Goal: Task Accomplishment & Management: Complete application form

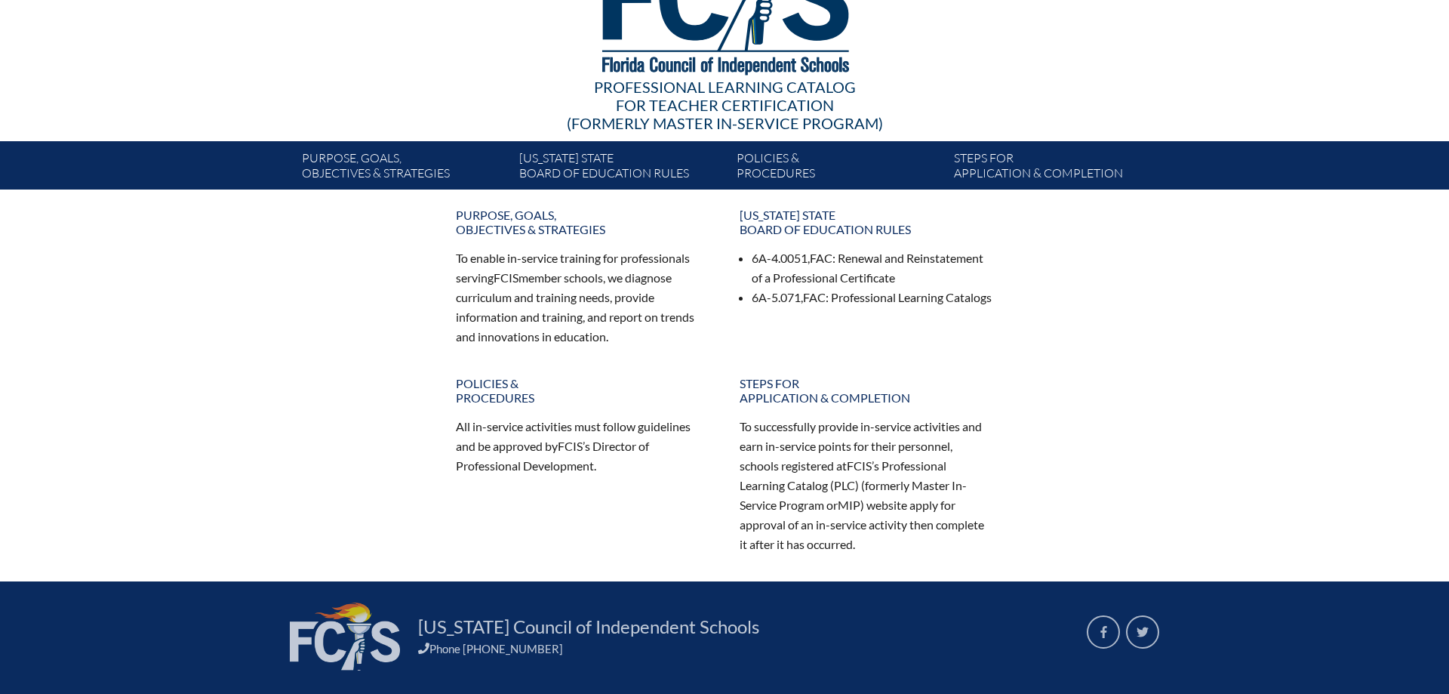
scroll to position [154, 0]
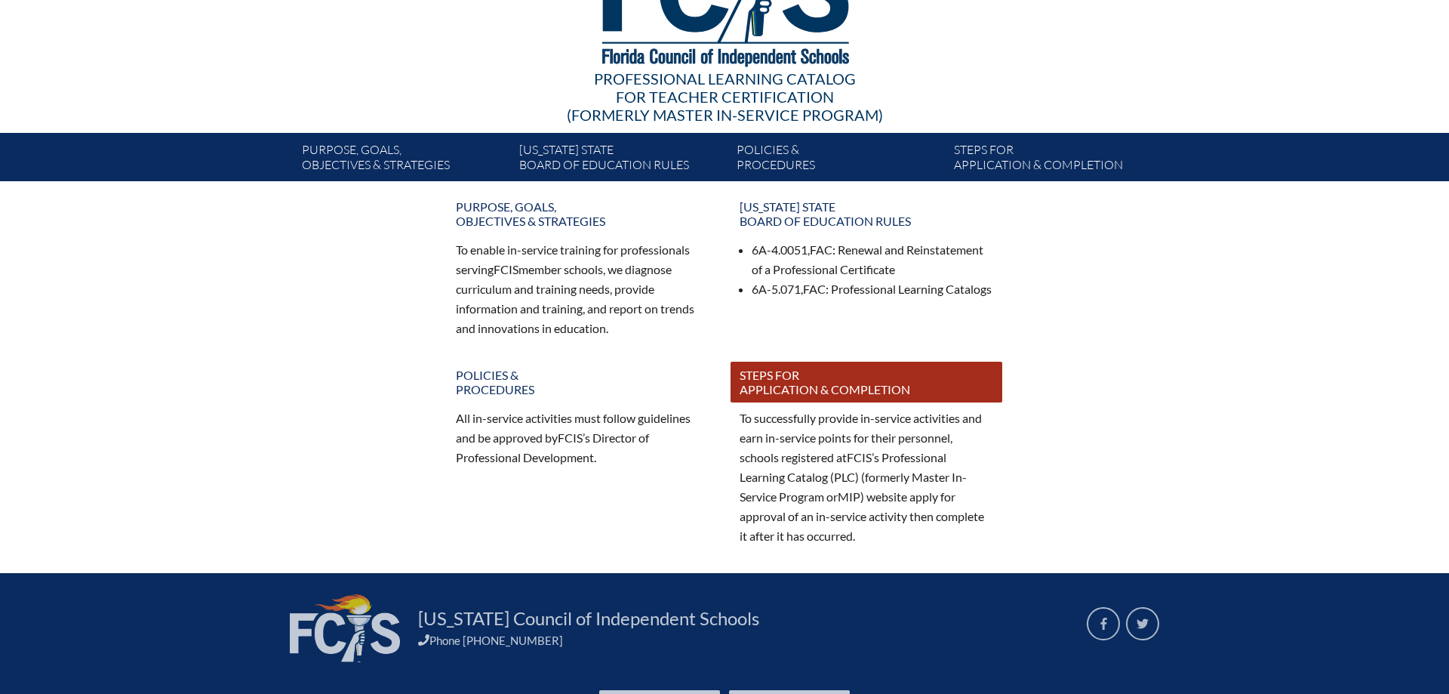
click at [820, 367] on link "Steps for application & completion" at bounding box center [866, 381] width 272 height 41
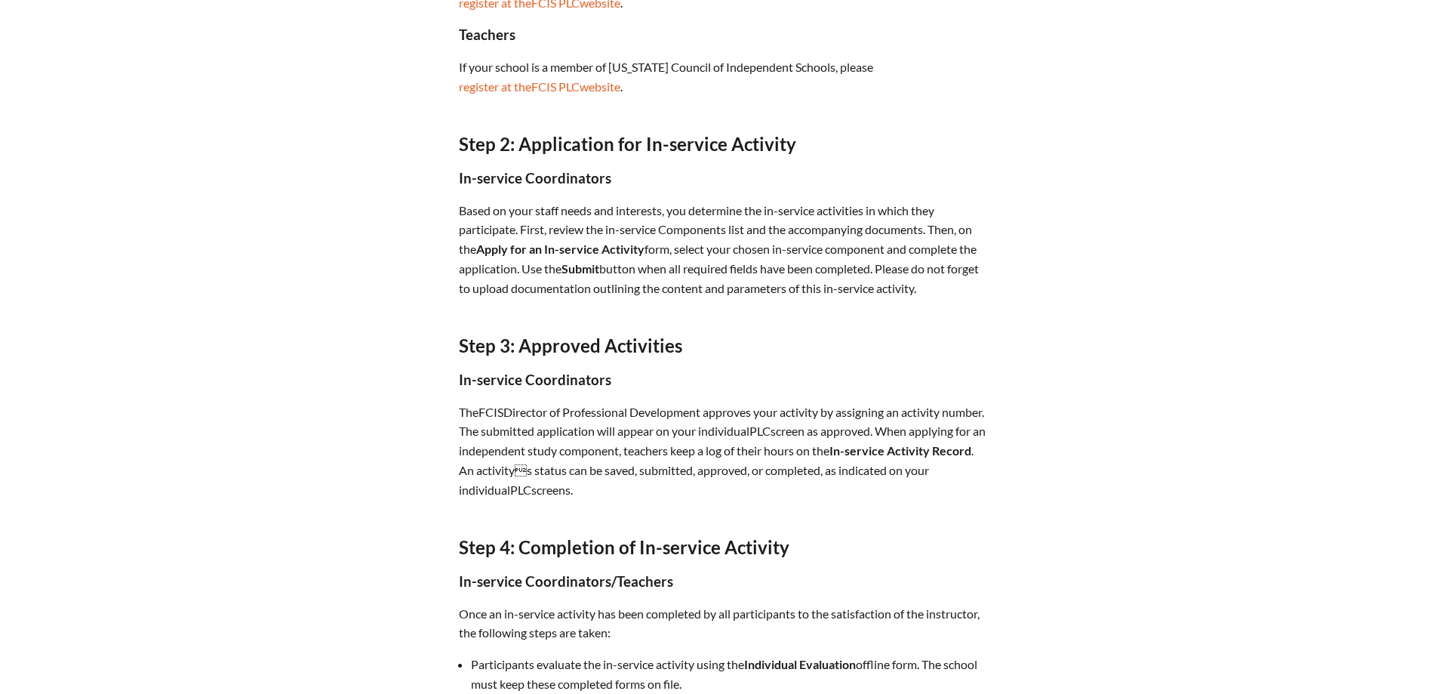
scroll to position [770, 0]
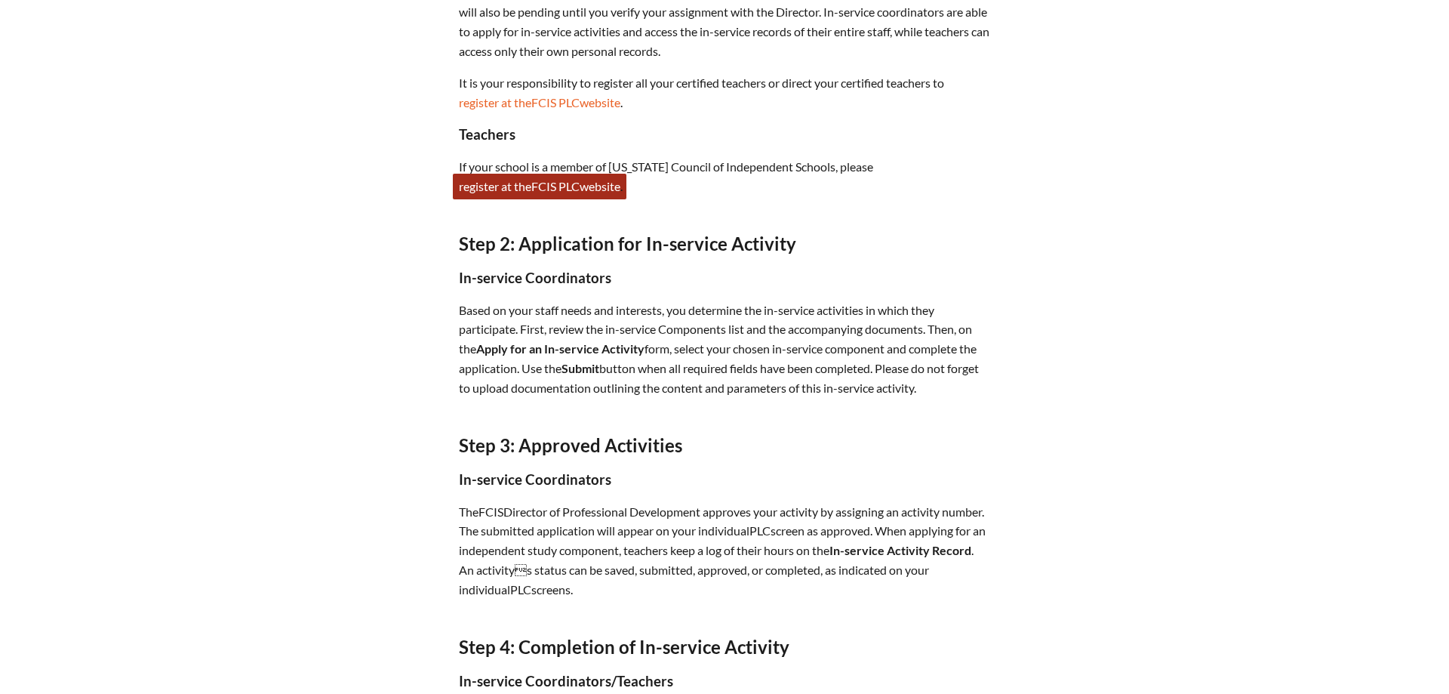
click at [573, 179] on span "PLC" at bounding box center [568, 186] width 21 height 14
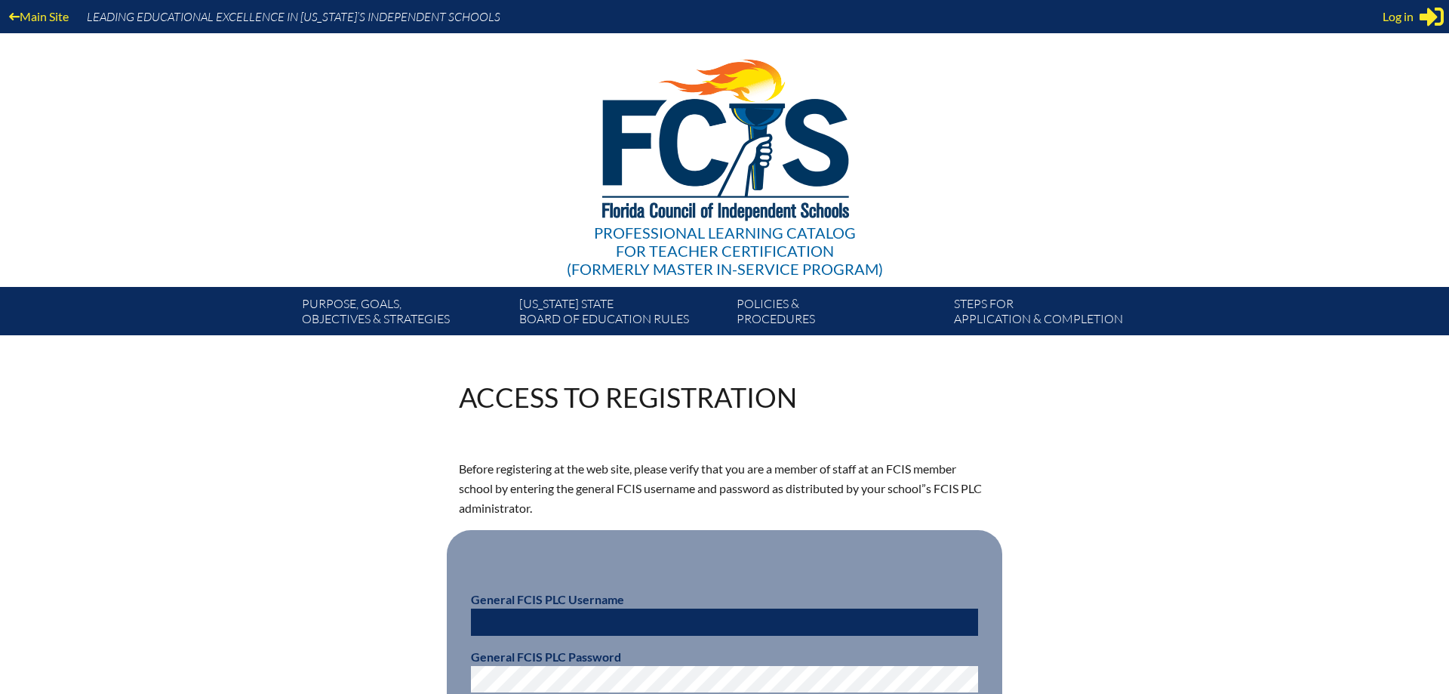
scroll to position [154, 0]
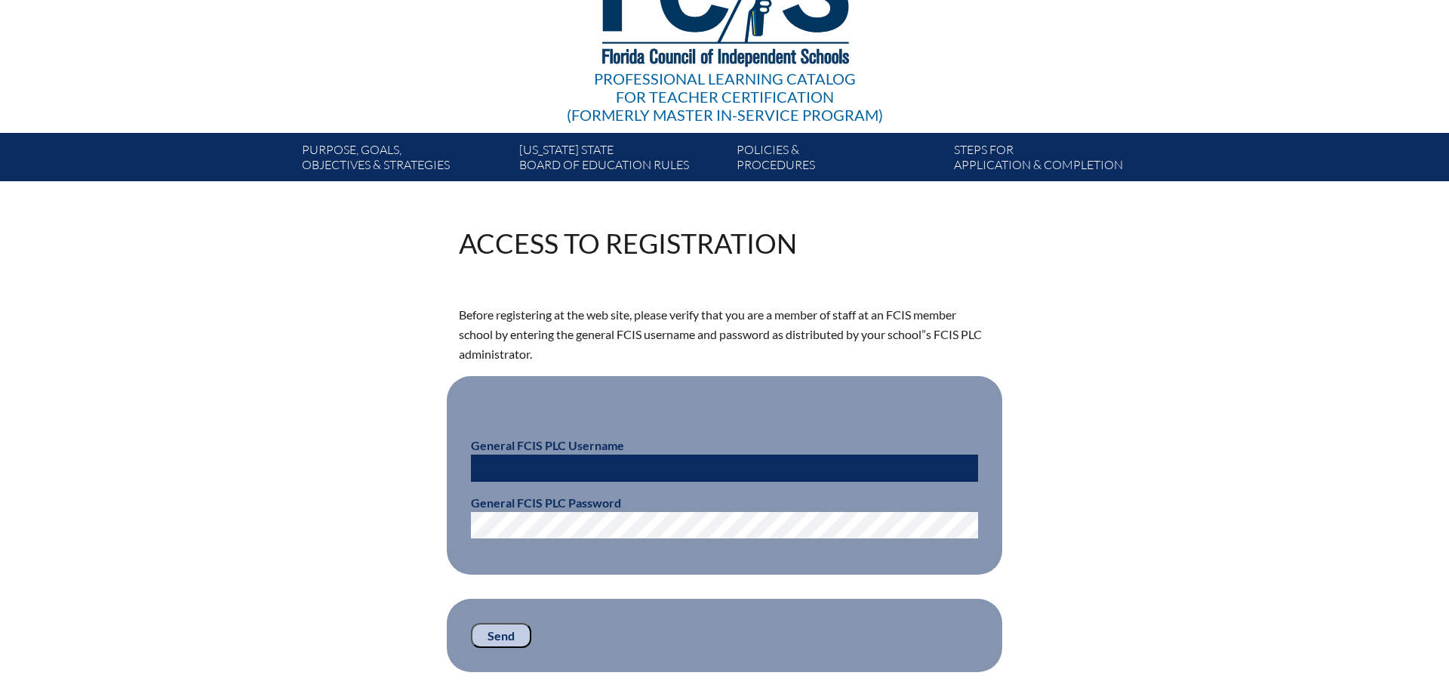
click at [658, 468] on input "text" at bounding box center [724, 467] width 507 height 27
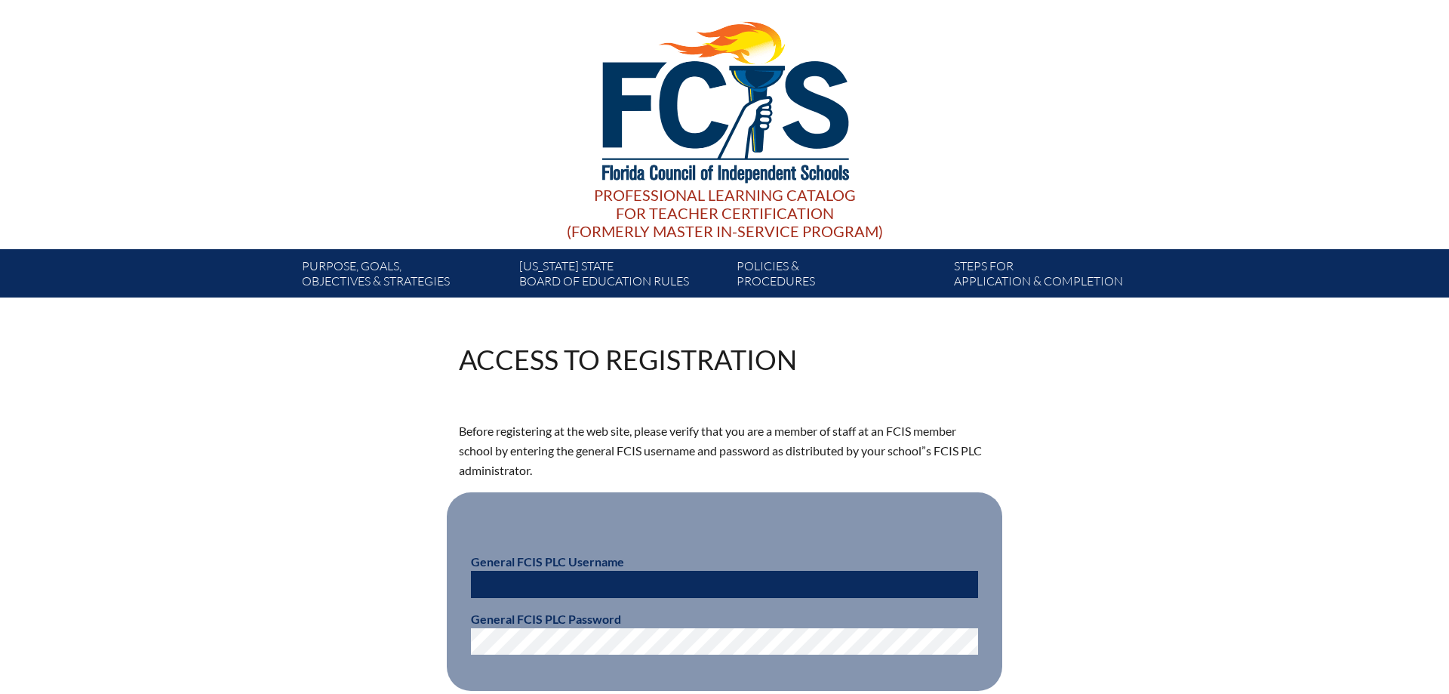
scroll to position [0, 0]
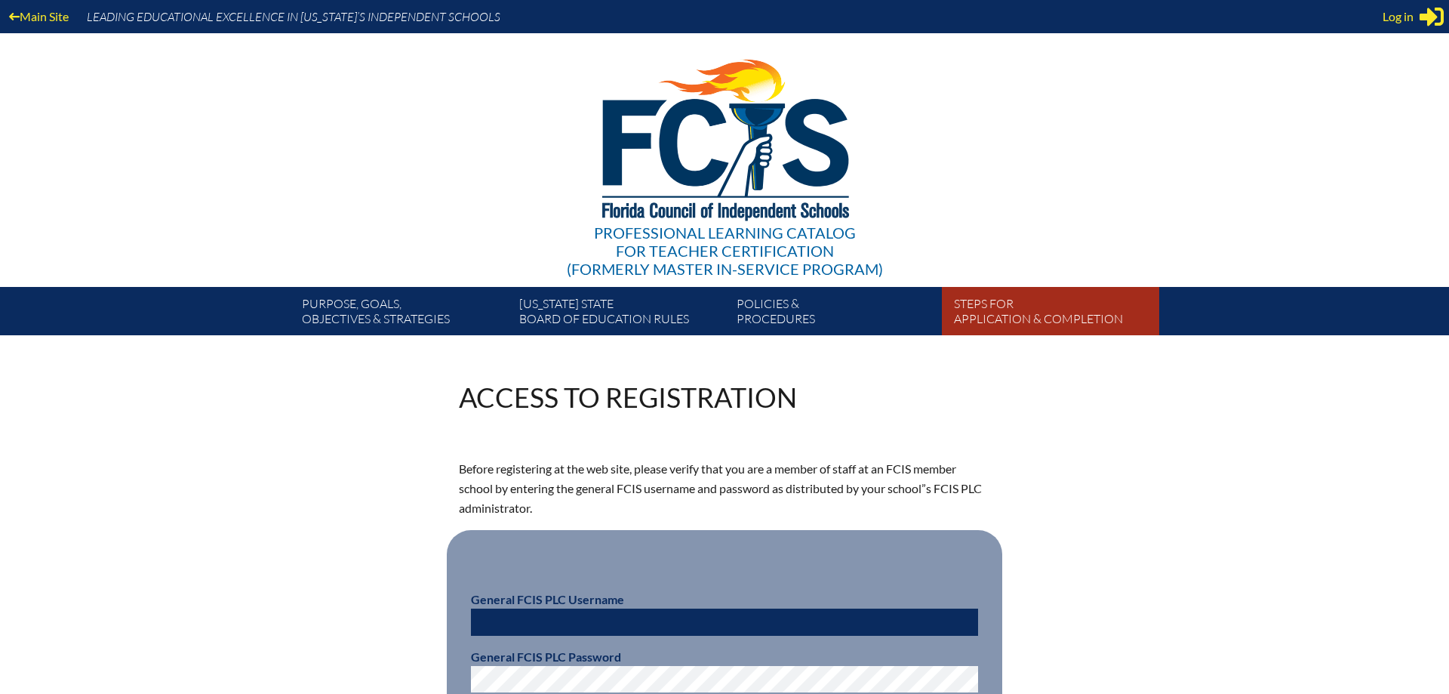
click at [999, 312] on link "Steps for application & completion" at bounding box center [1056, 314] width 217 height 42
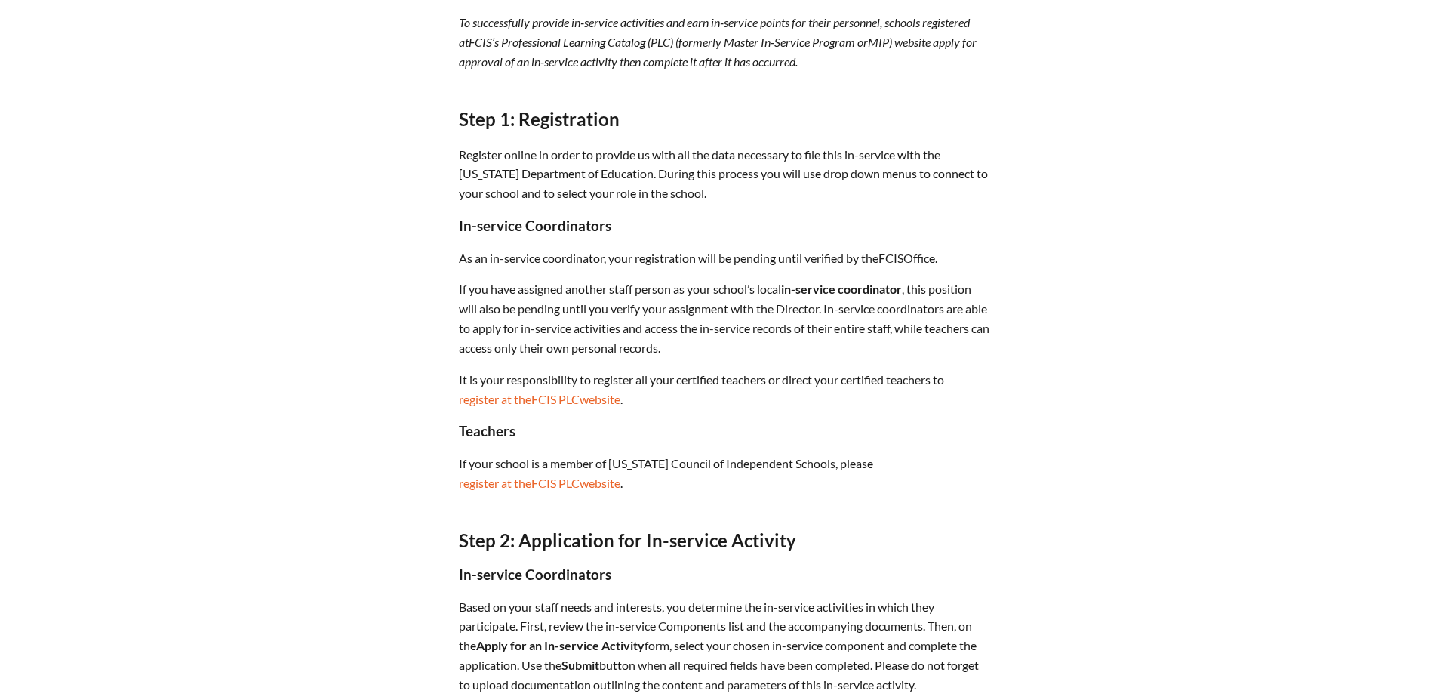
scroll to position [434, 0]
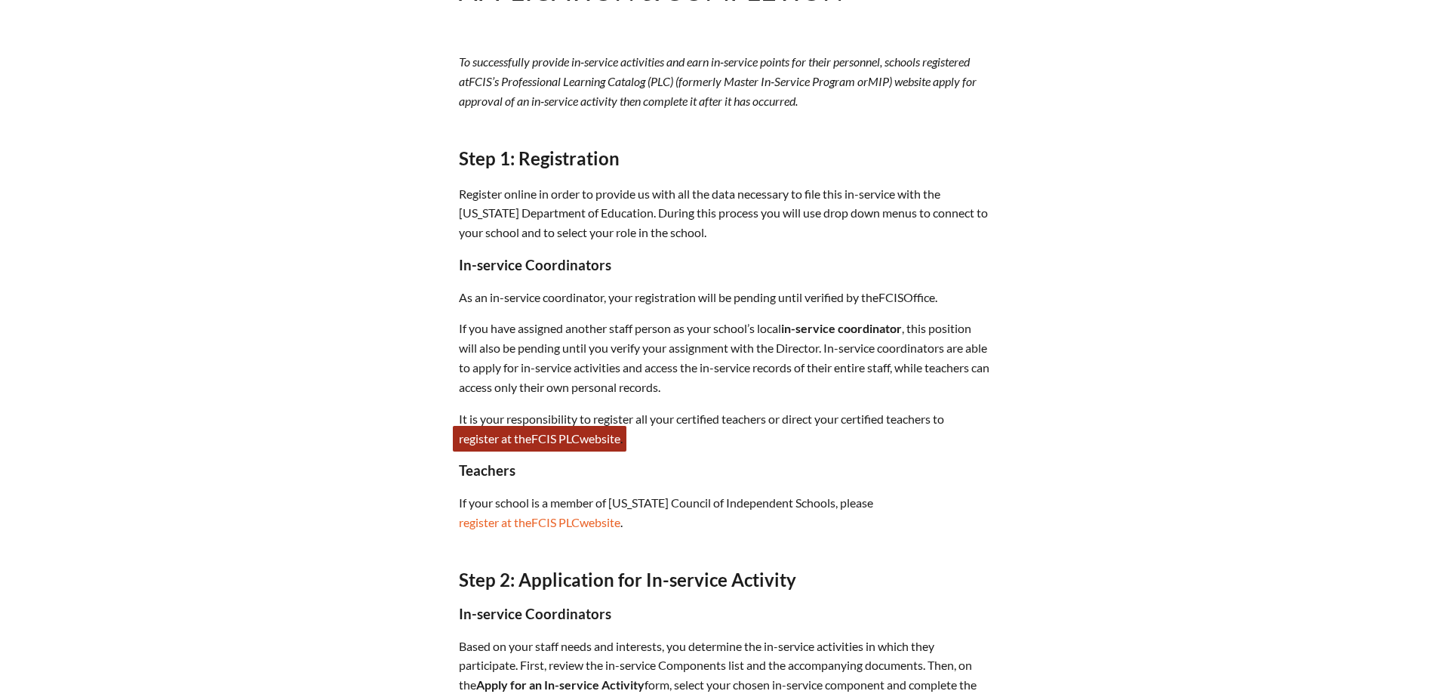
click at [562, 432] on link "register at the FCIS PLC website" at bounding box center [540, 439] width 174 height 26
